Goal: Transaction & Acquisition: Obtain resource

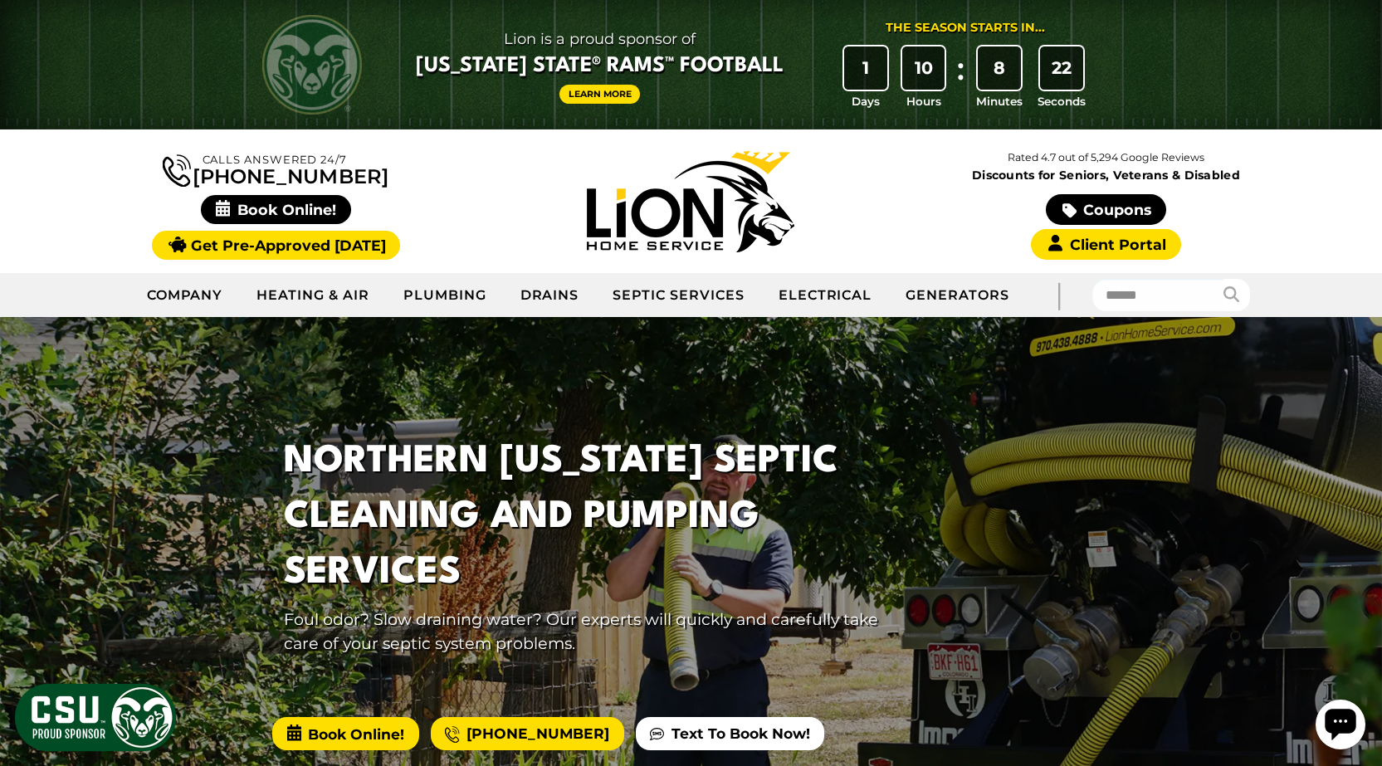
click at [340, 735] on span "Book Online!" at bounding box center [345, 733] width 146 height 33
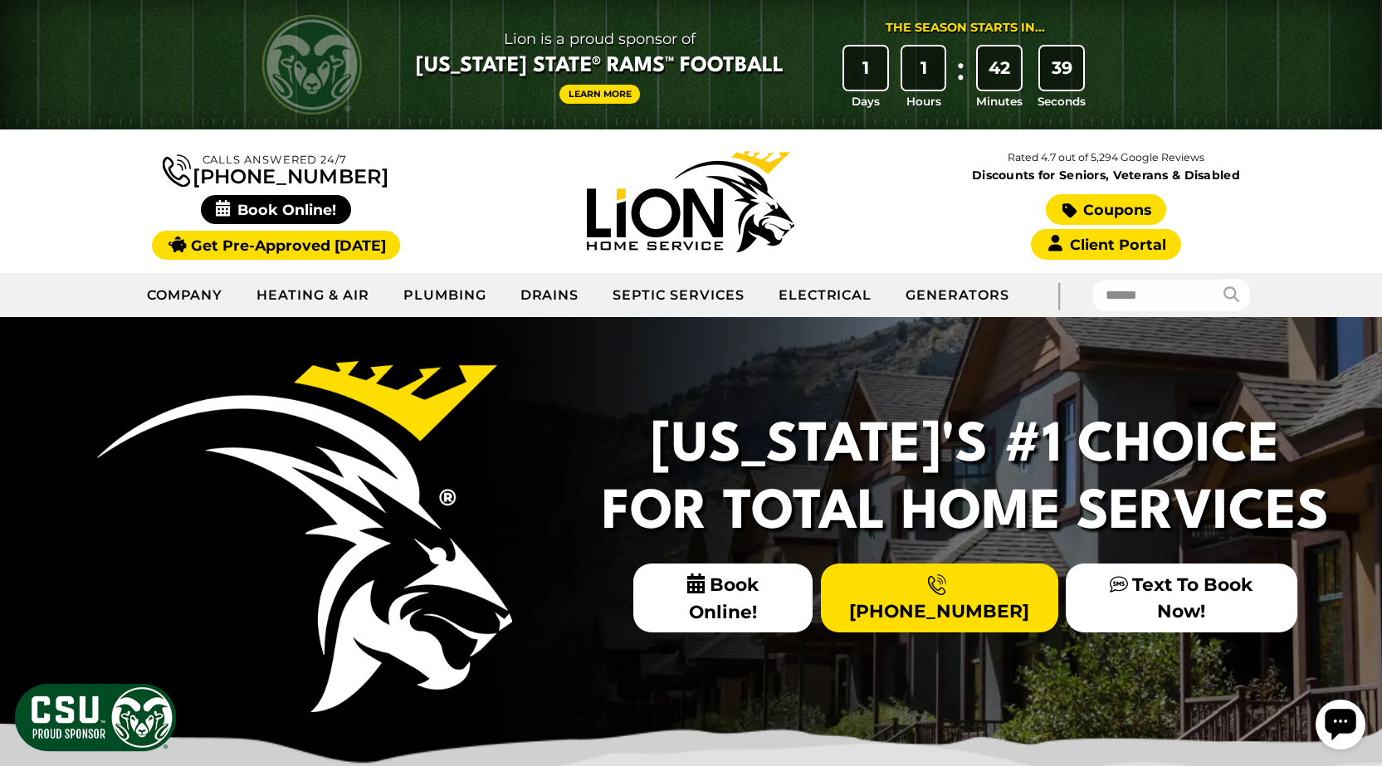
click at [1121, 212] on link "Coupons" at bounding box center [1106, 209] width 120 height 31
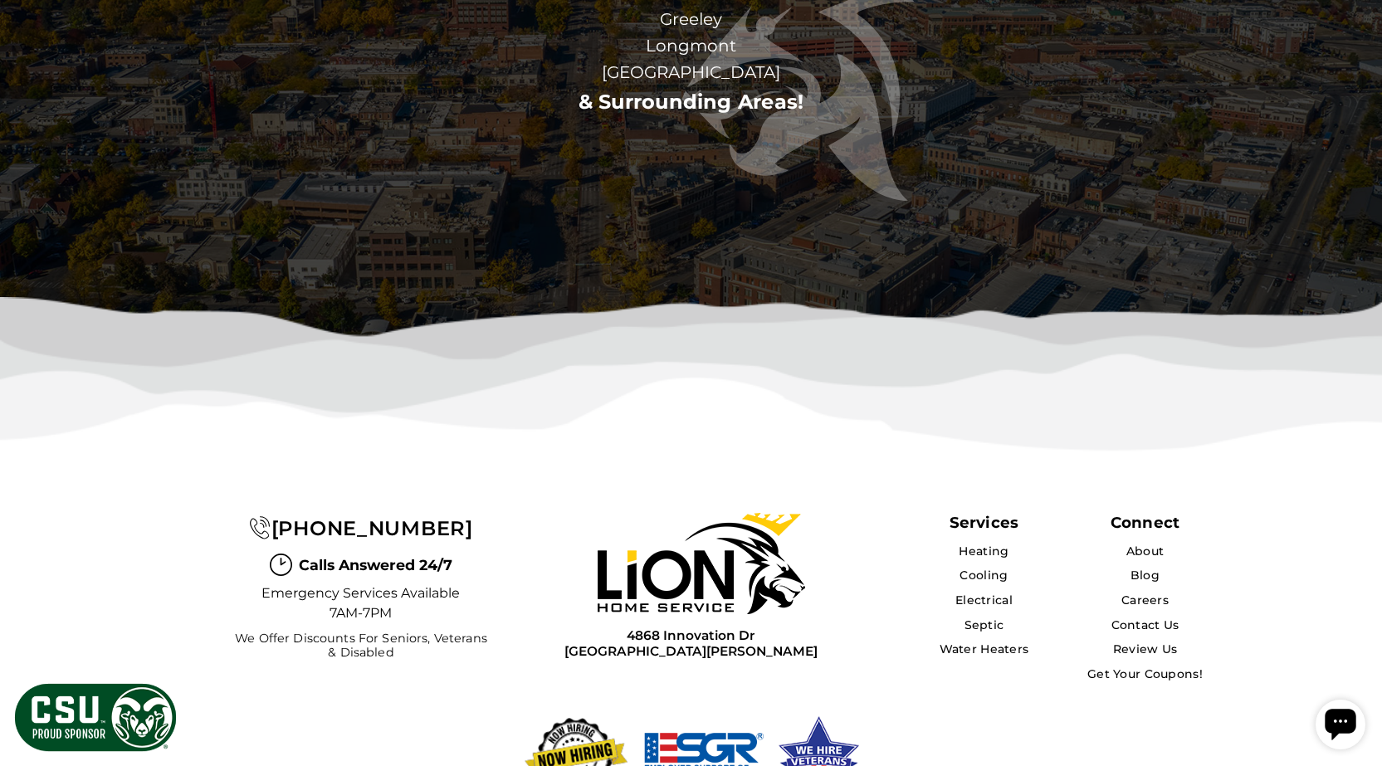
scroll to position [5064, 0]
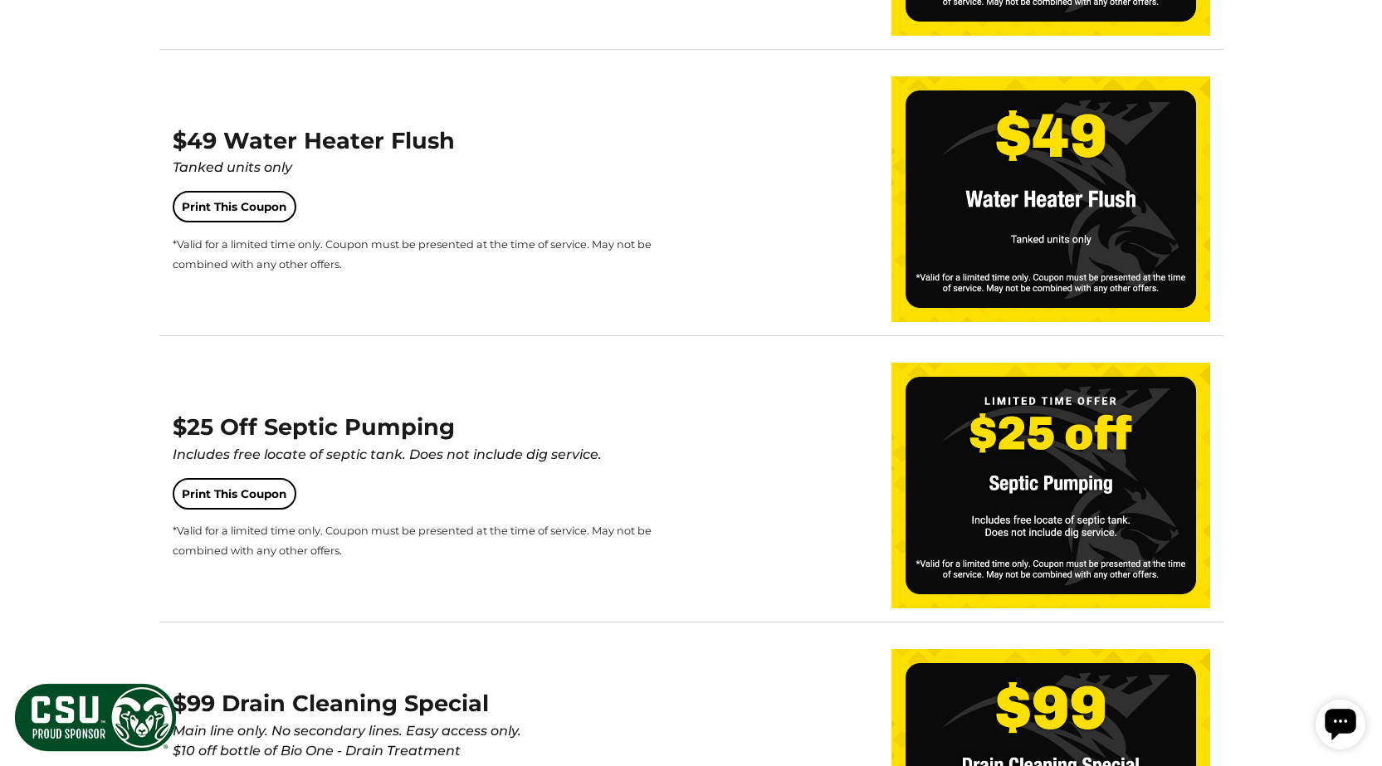
scroll to position [1992, 0]
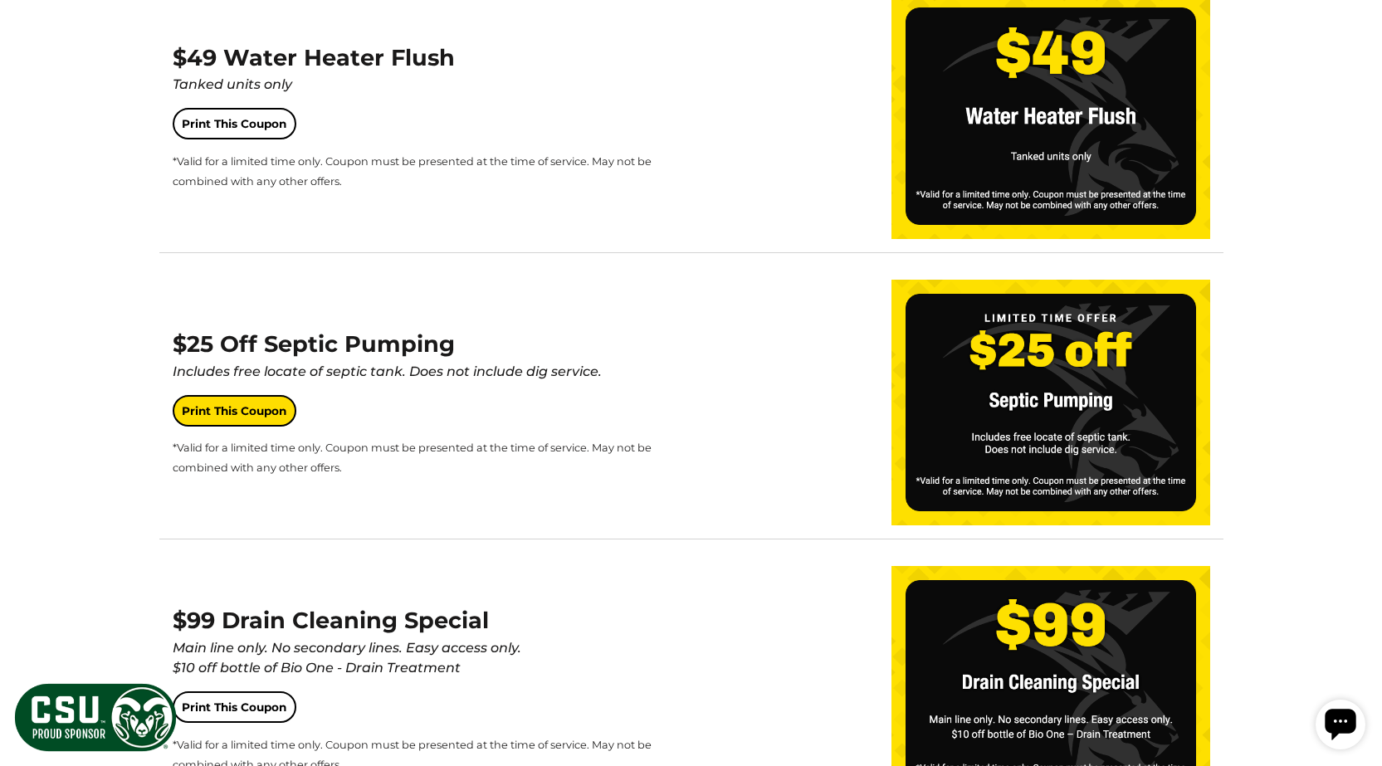
click at [237, 420] on link "Print This Coupon" at bounding box center [235, 411] width 124 height 32
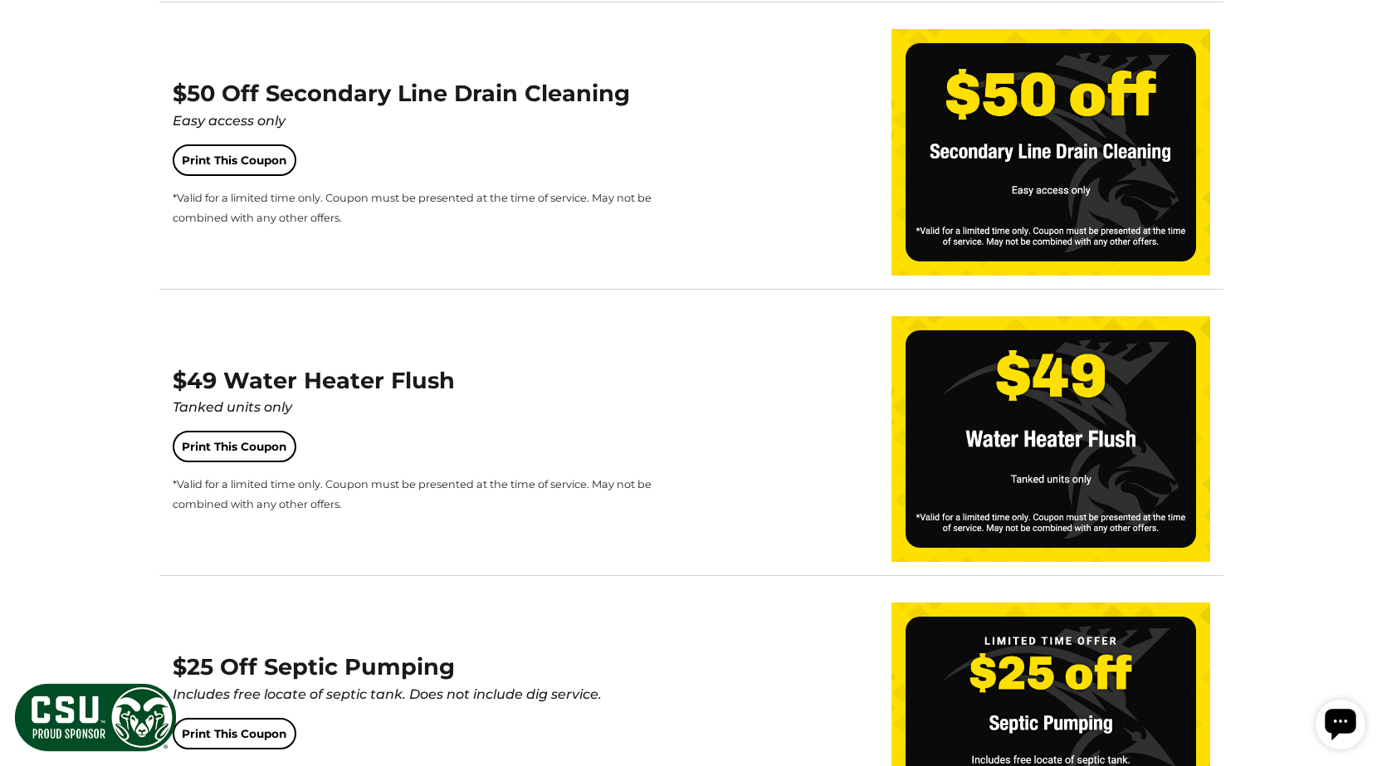
scroll to position [1660, 0]
